Goal: Information Seeking & Learning: Learn about a topic

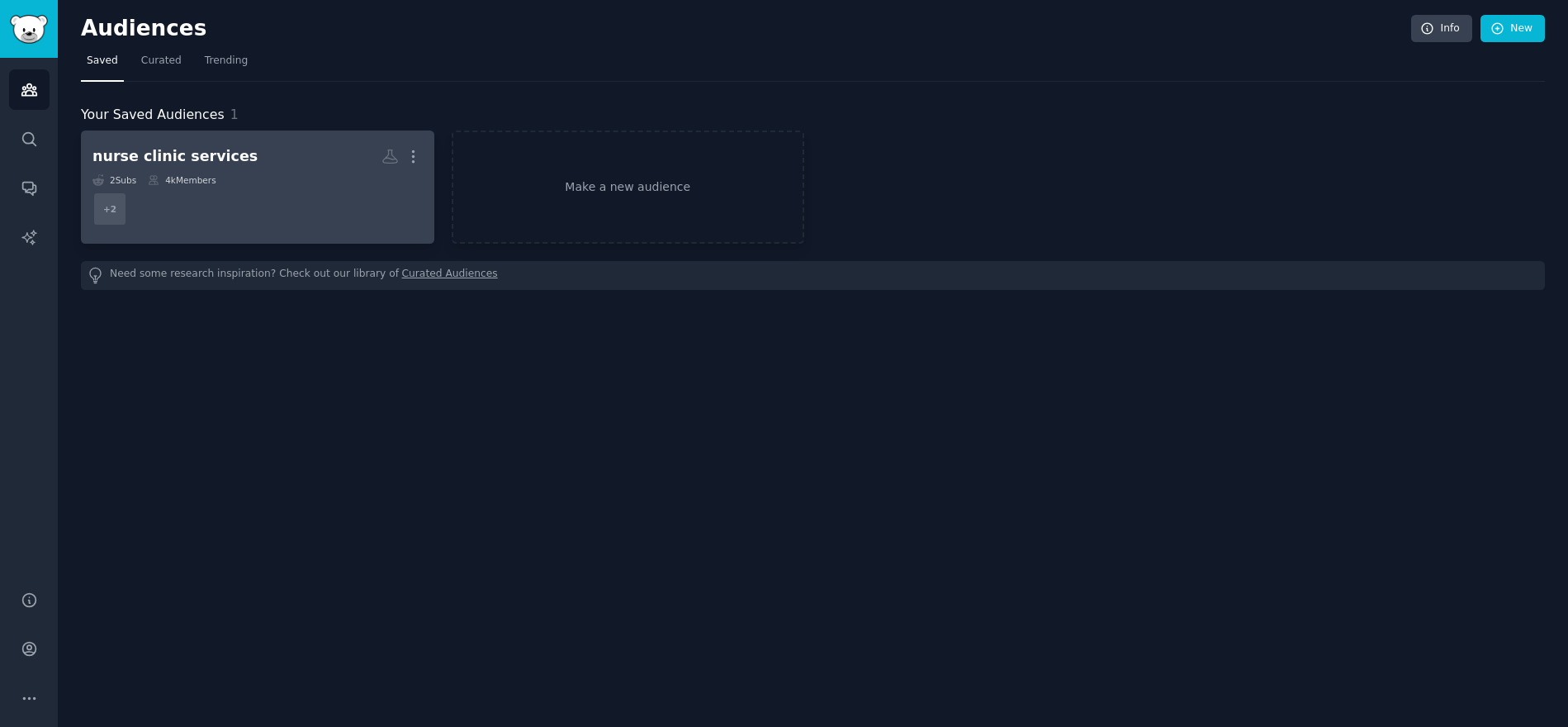
click at [214, 215] on dd "+ 2" at bounding box center [258, 209] width 330 height 46
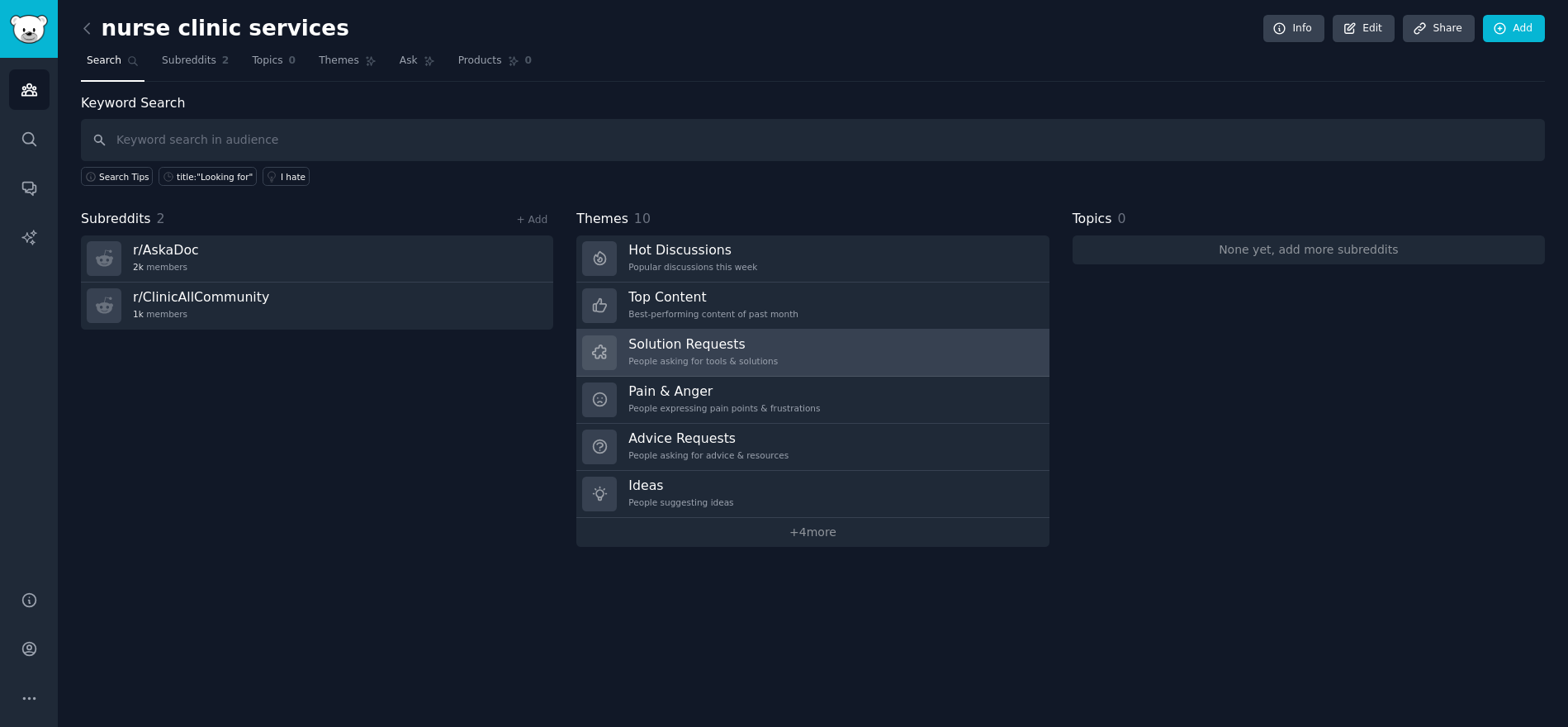
click at [710, 351] on h3 "Solution Requests" at bounding box center [702, 344] width 149 height 18
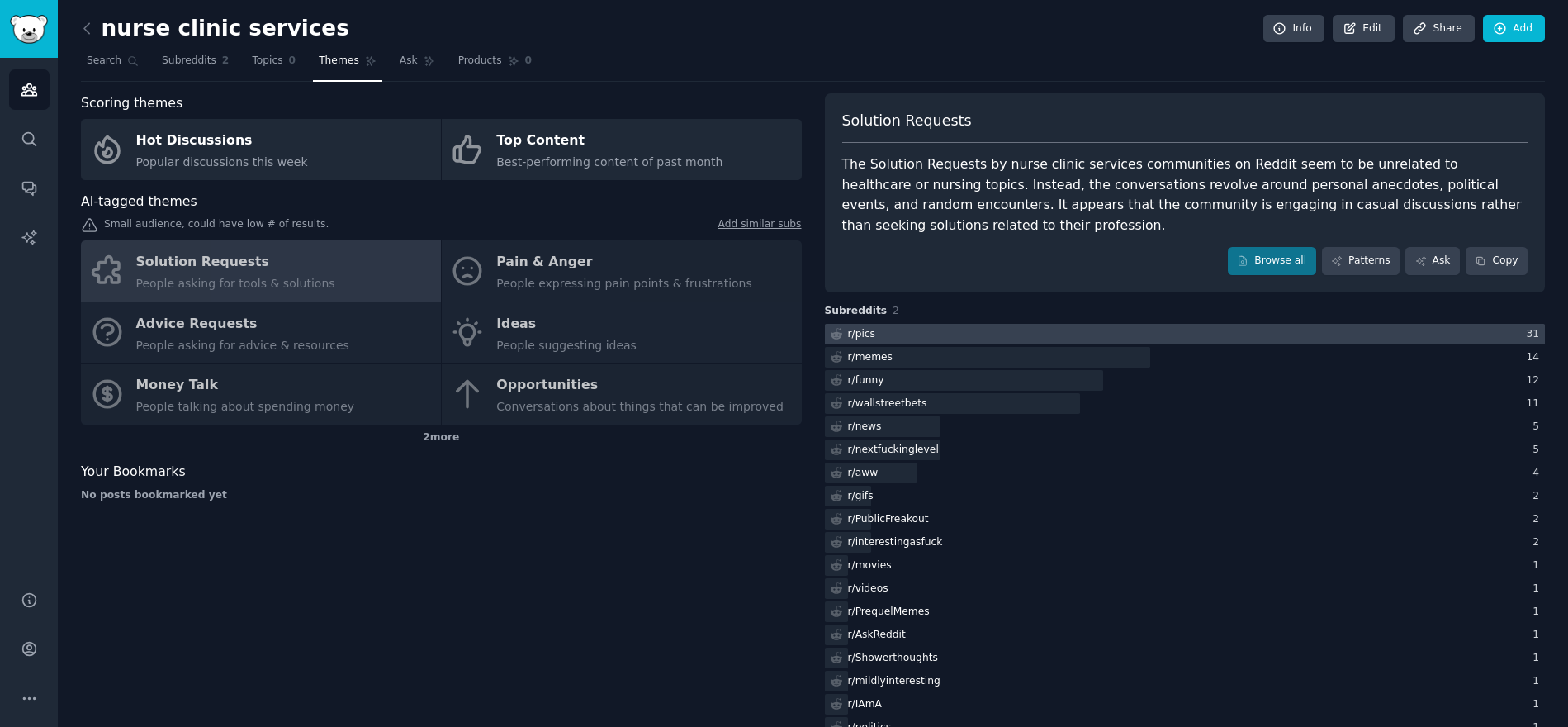
click at [934, 334] on div at bounding box center [1185, 334] width 721 height 20
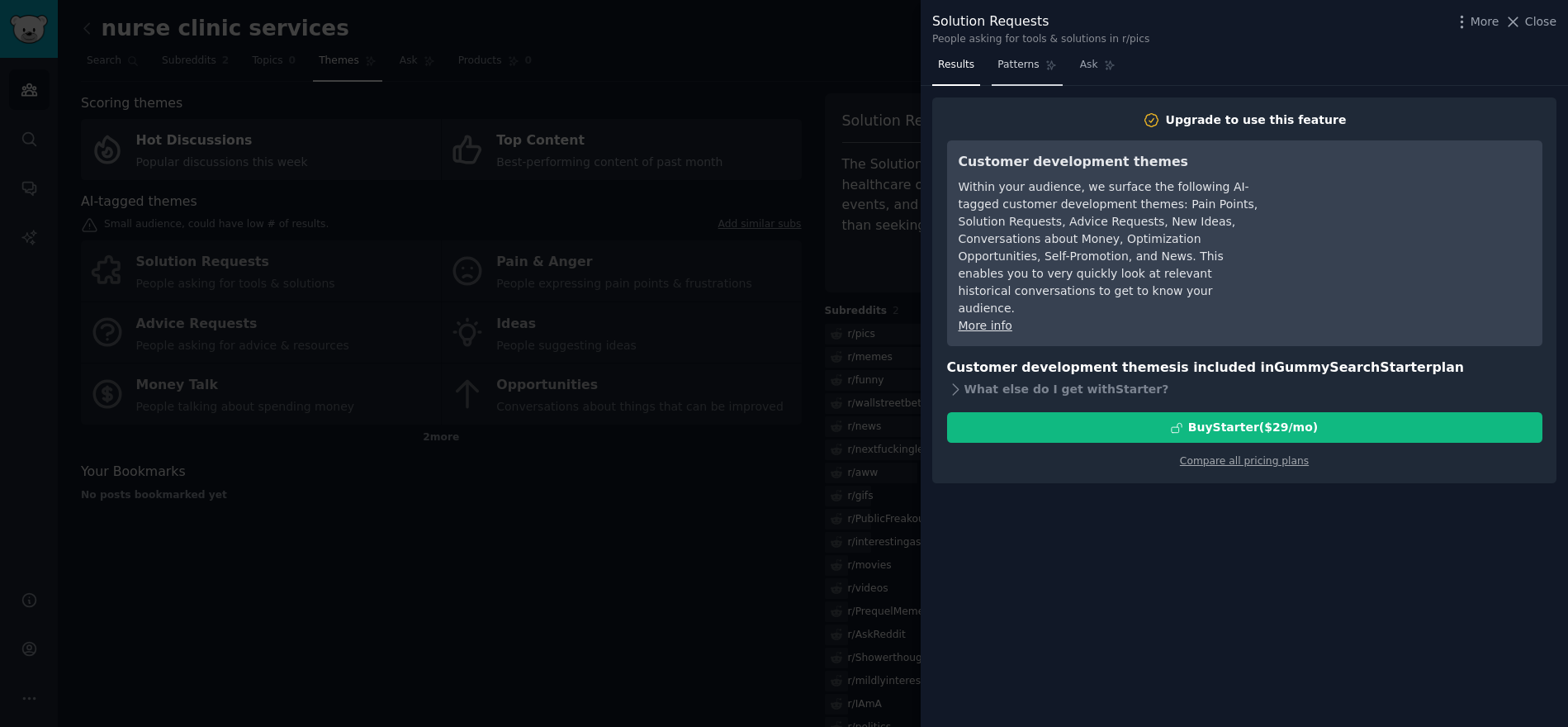
click at [1022, 75] on link "Patterns" at bounding box center [1027, 69] width 71 height 34
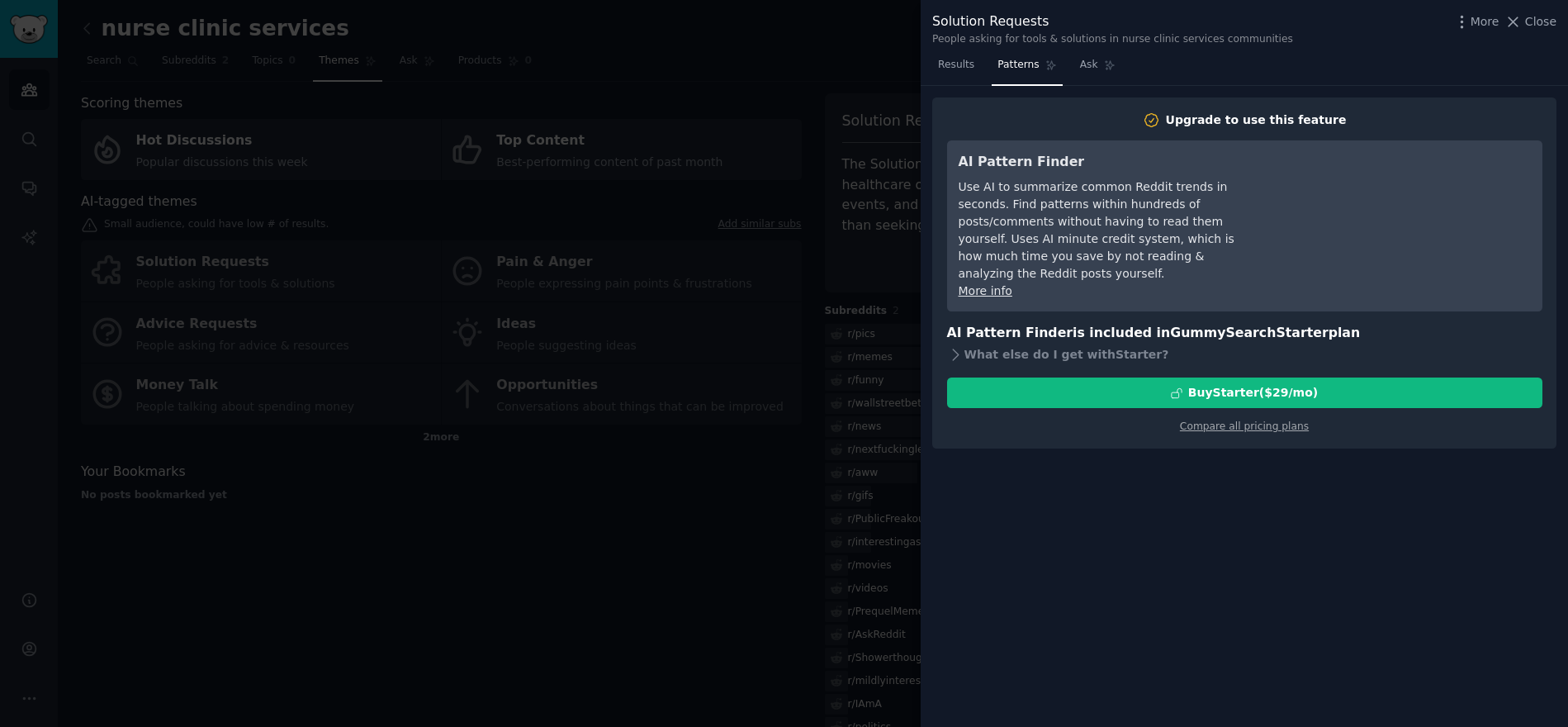
click at [987, 64] on nav "Results Patterns Ask" at bounding box center [1027, 69] width 189 height 34
click at [933, 70] on link "Results" at bounding box center [957, 69] width 48 height 34
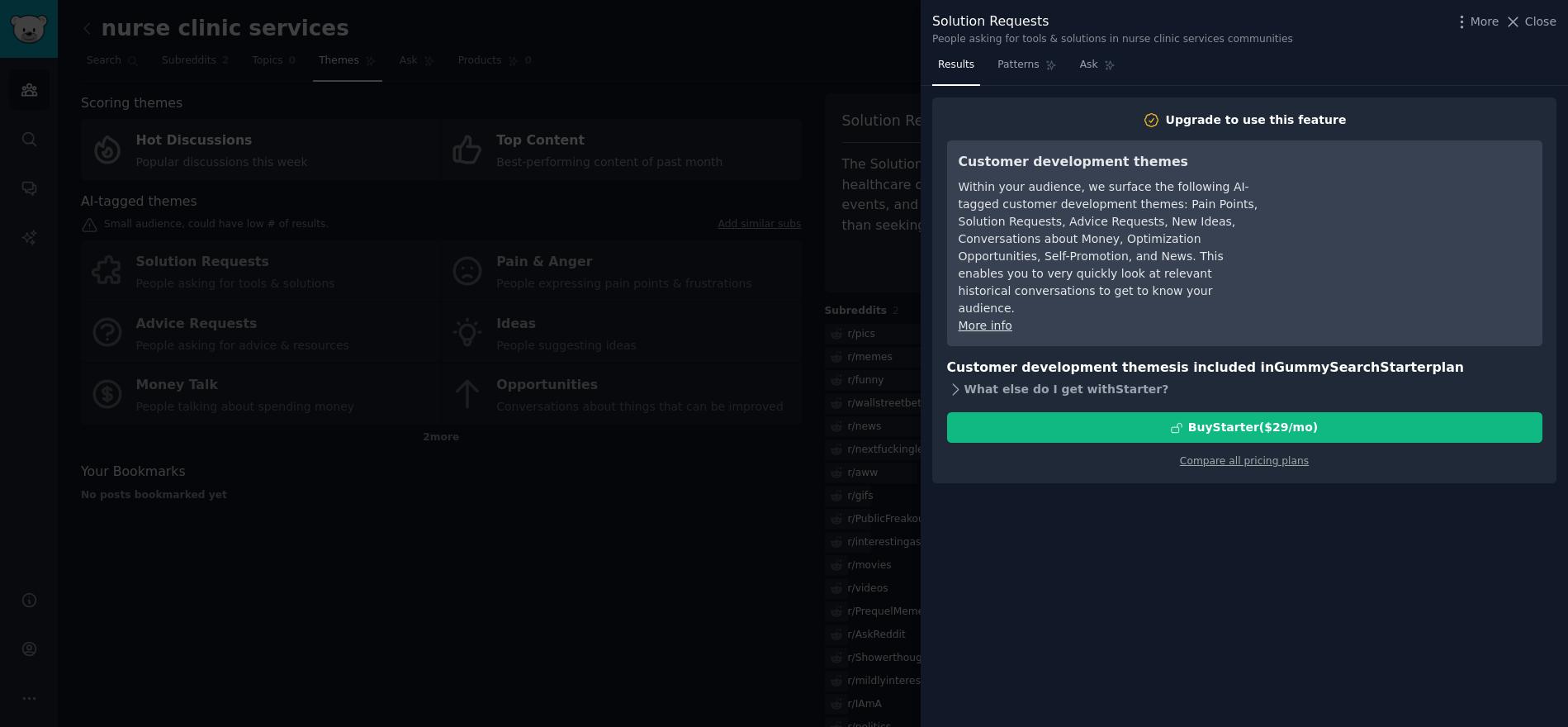
click at [1024, 378] on div "What else do I get with Starter ?" at bounding box center [1245, 389] width 596 height 23
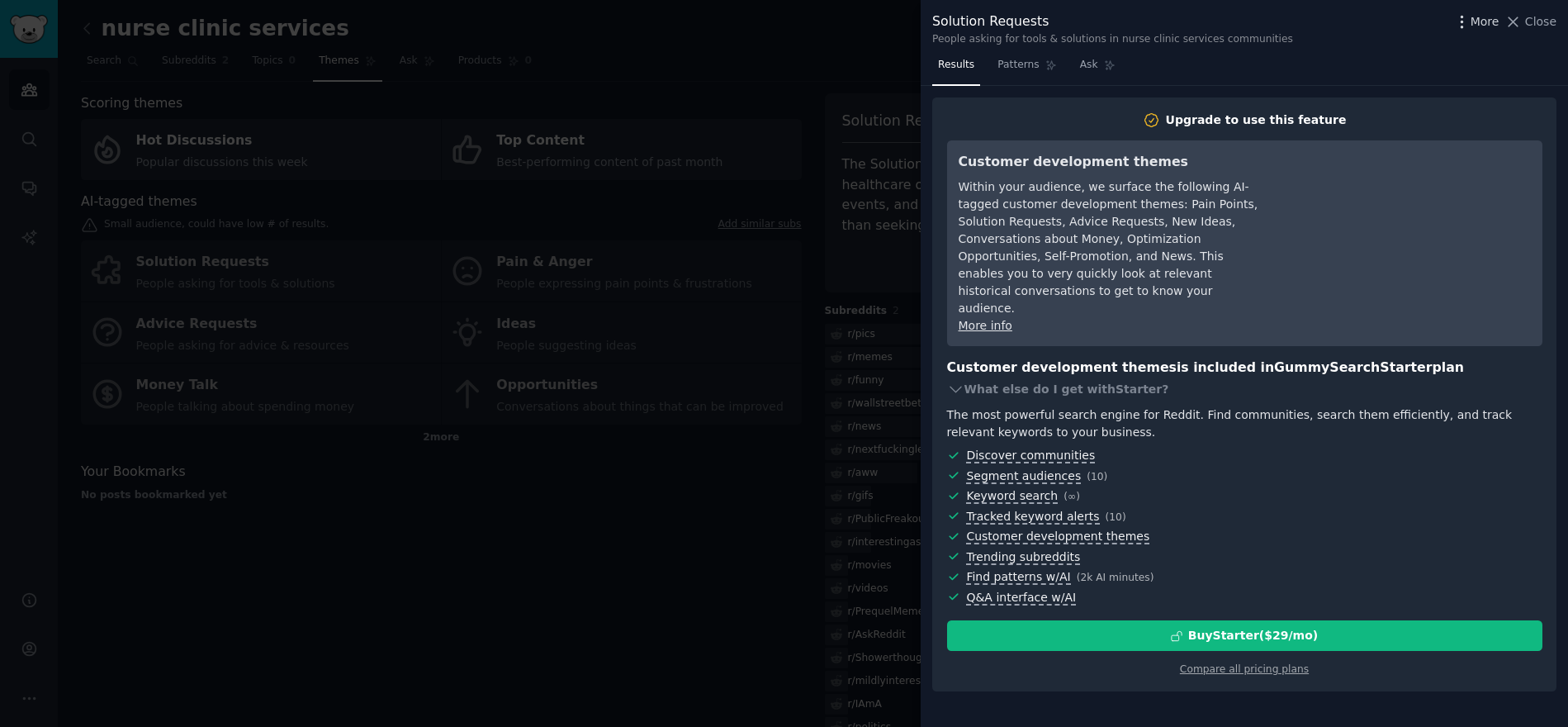
click at [1468, 16] on icon "button" at bounding box center [1462, 22] width 18 height 18
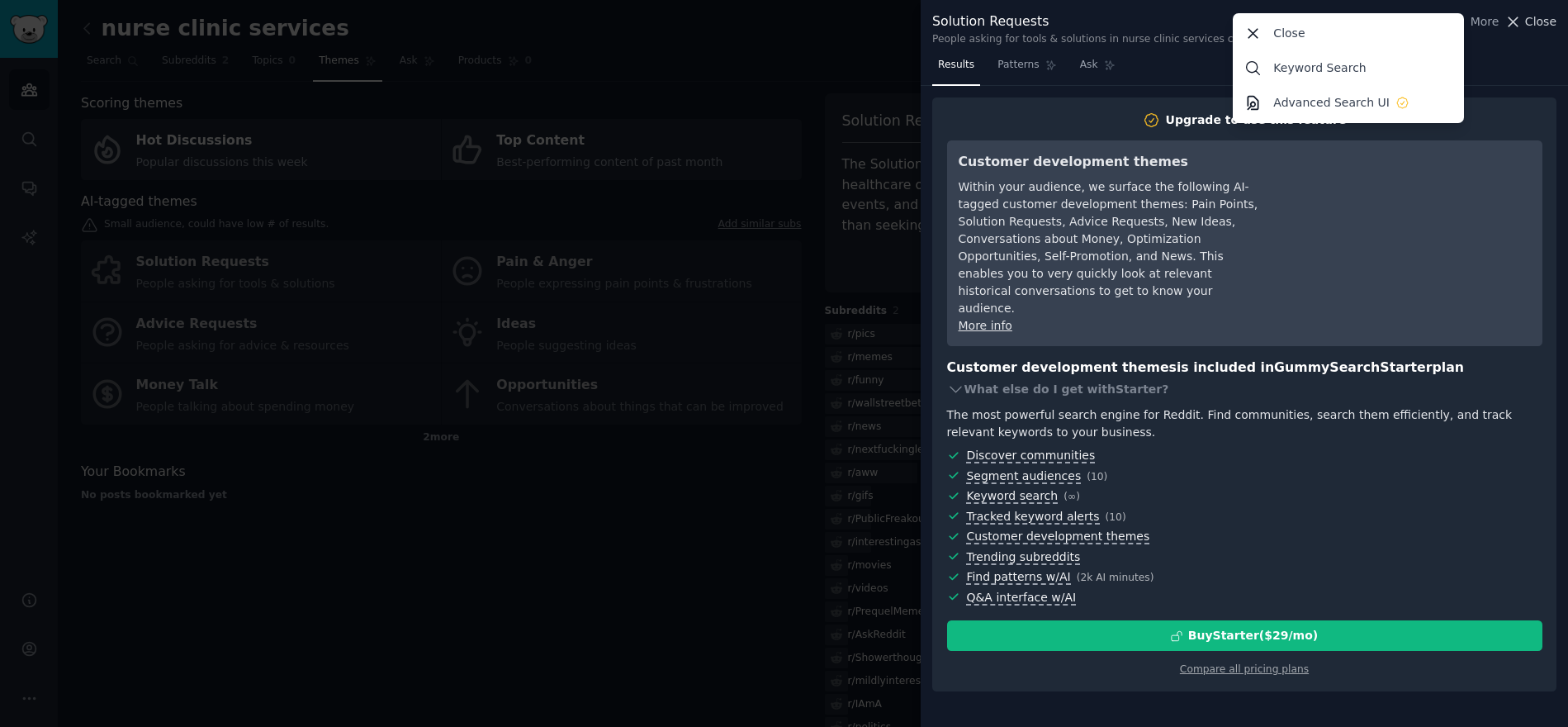
click at [1534, 26] on span "Close" at bounding box center [1542, 22] width 32 height 18
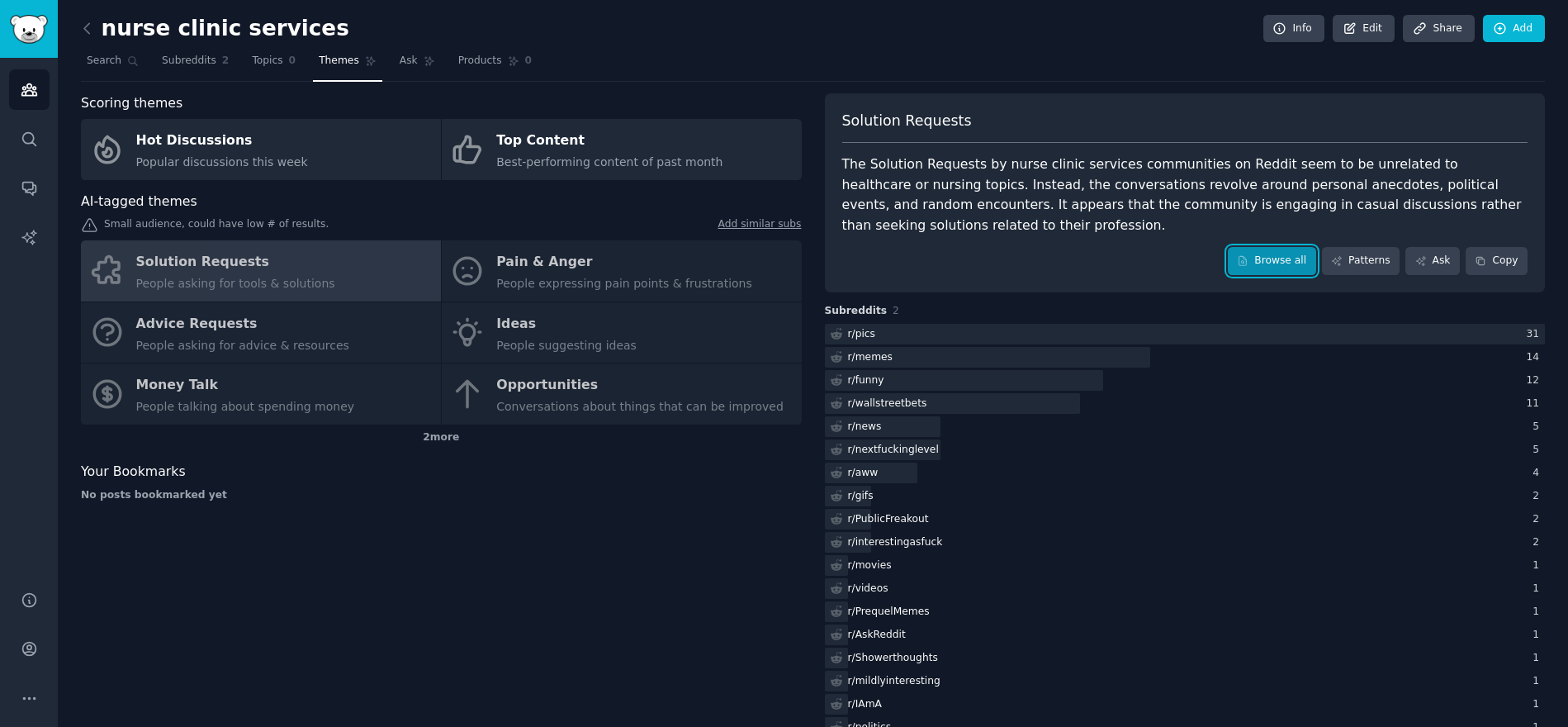
click at [1260, 263] on link "Browse all" at bounding box center [1272, 261] width 88 height 28
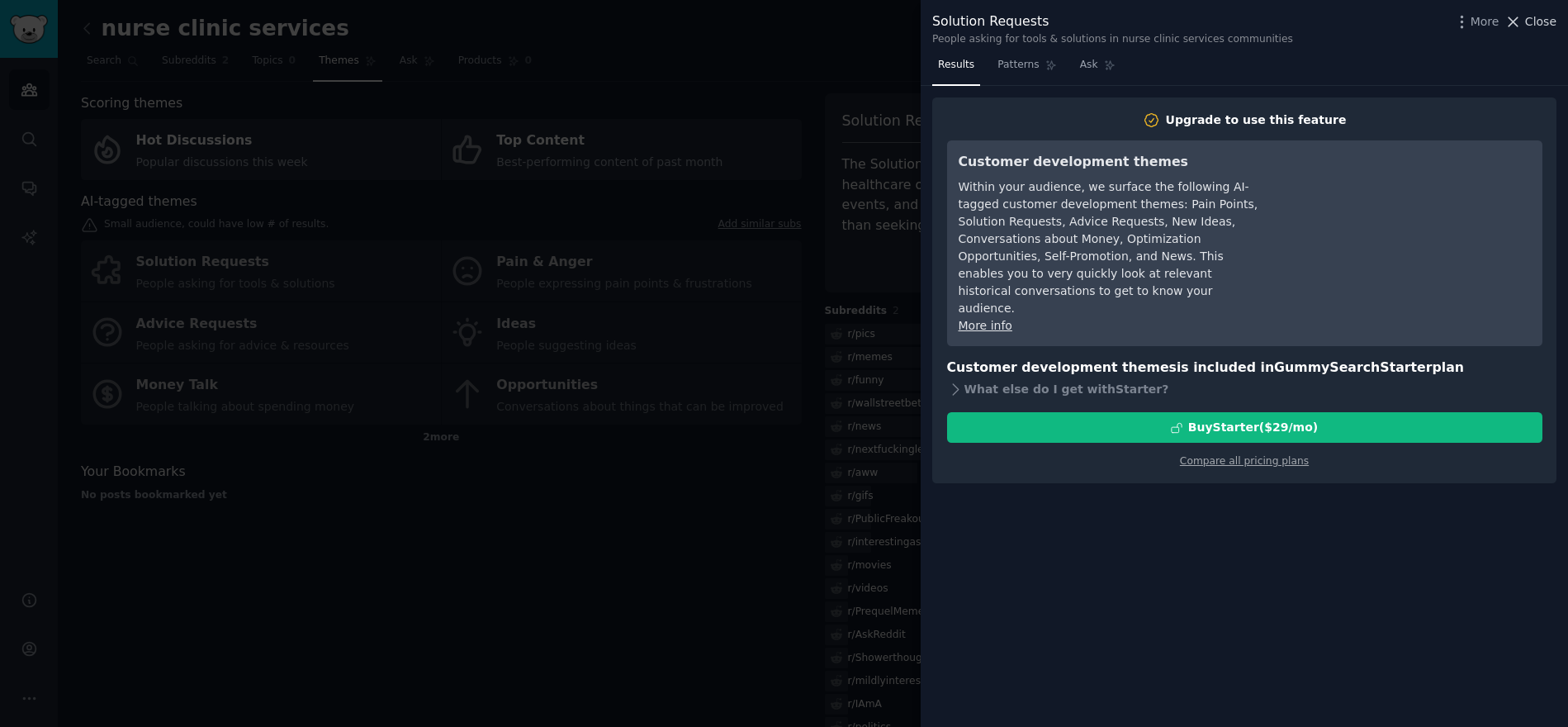
click at [1528, 21] on span "Close" at bounding box center [1542, 22] width 32 height 18
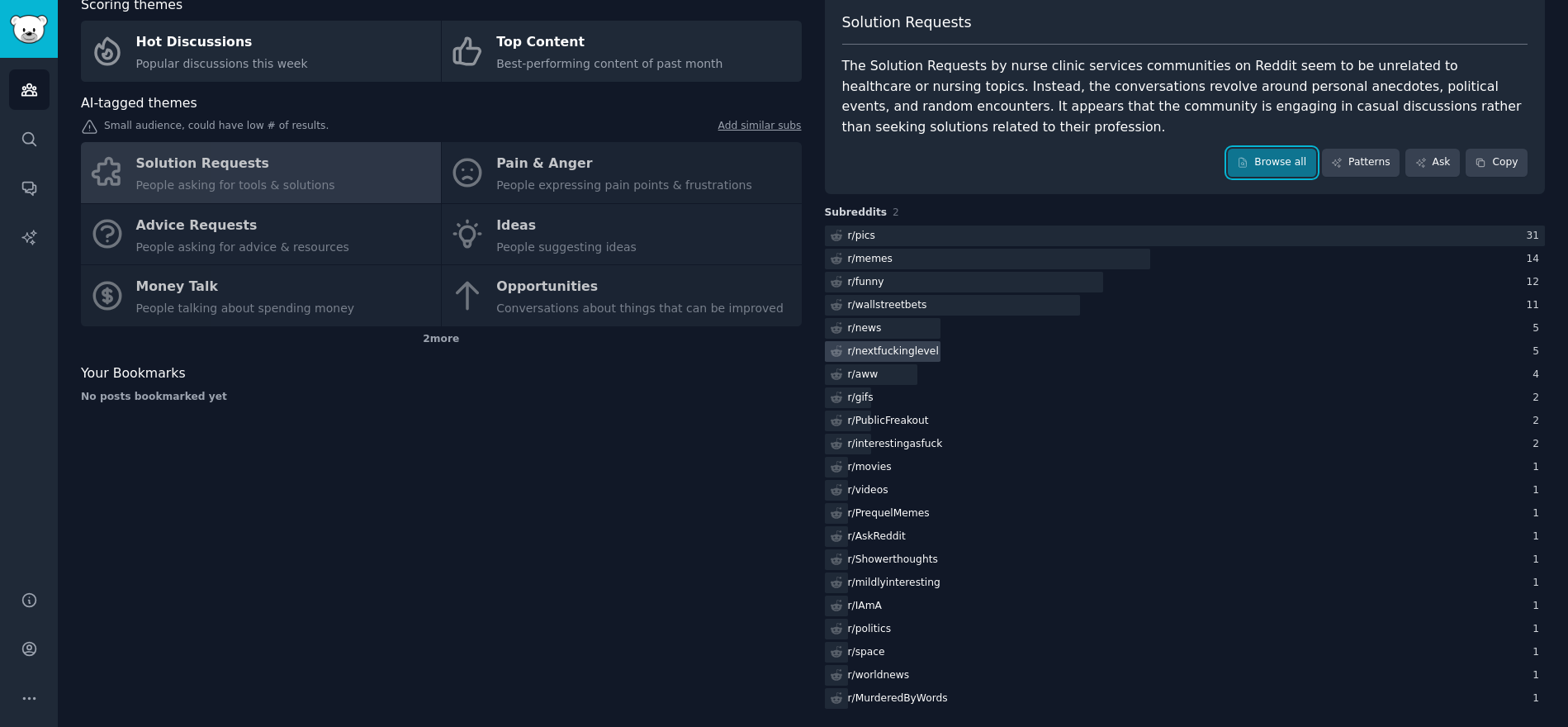
scroll to position [106, 0]
